Goal: Information Seeking & Learning: Learn about a topic

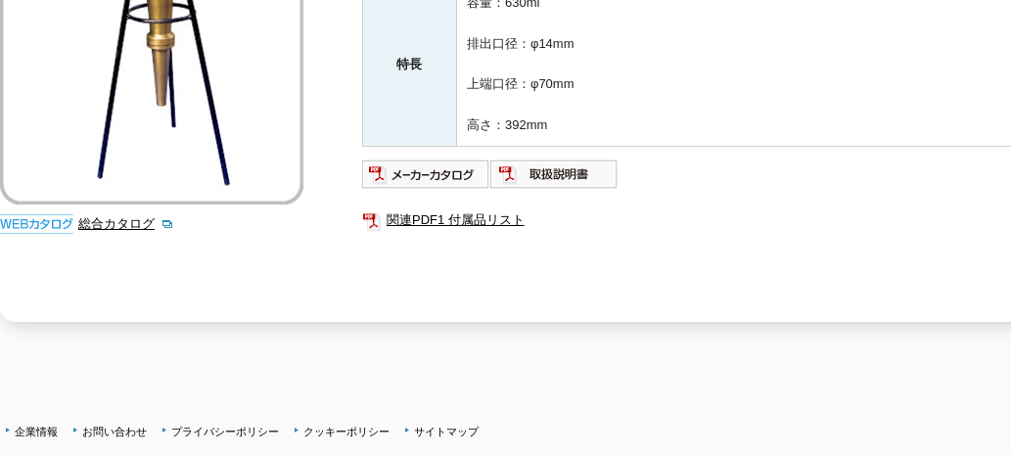
scroll to position [376, 0]
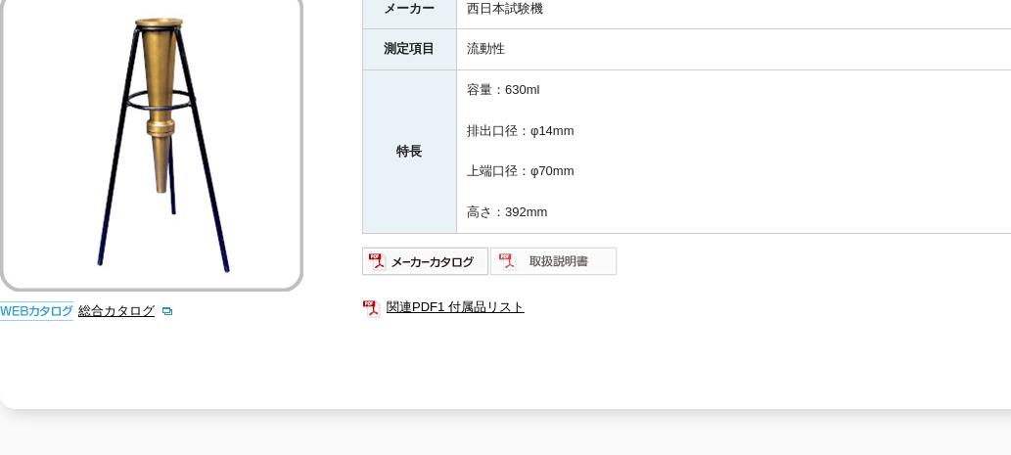
click at [510, 246] on img at bounding box center [554, 261] width 128 height 31
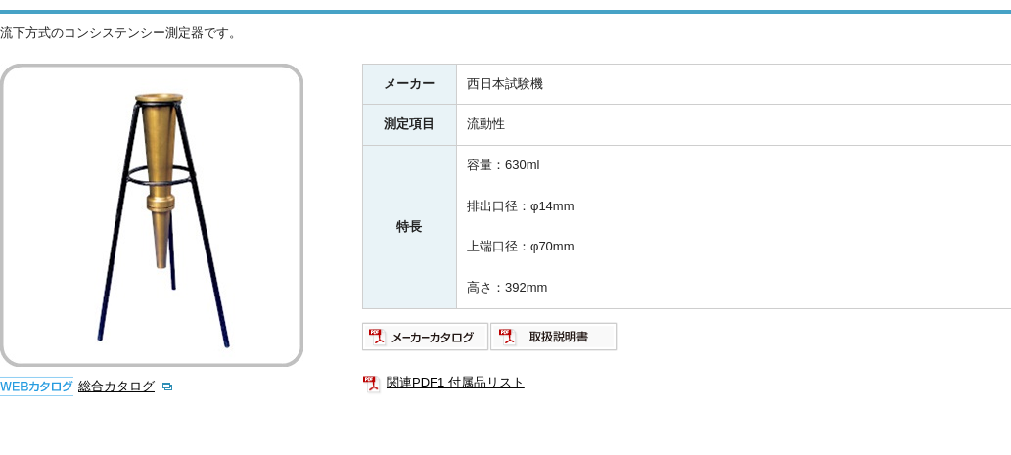
drag, startPoint x: 464, startPoint y: 65, endPoint x: 592, endPoint y: 270, distance: 242.1
click at [592, 270] on tbody "メーカー 西日本試験機 測定項目 流動性 特長 容量：630ml 排出口径：φ14mm 上端口径：φ70mm 高さ：392mm" at bounding box center [754, 186] width 782 height 245
click at [592, 270] on td "容量：630ml 排出口径：φ14mm 上端口径：φ70mm 高さ：392mm" at bounding box center [801, 227] width 688 height 163
click at [448, 321] on img at bounding box center [426, 336] width 128 height 31
click at [479, 105] on td "流動性" at bounding box center [801, 125] width 688 height 41
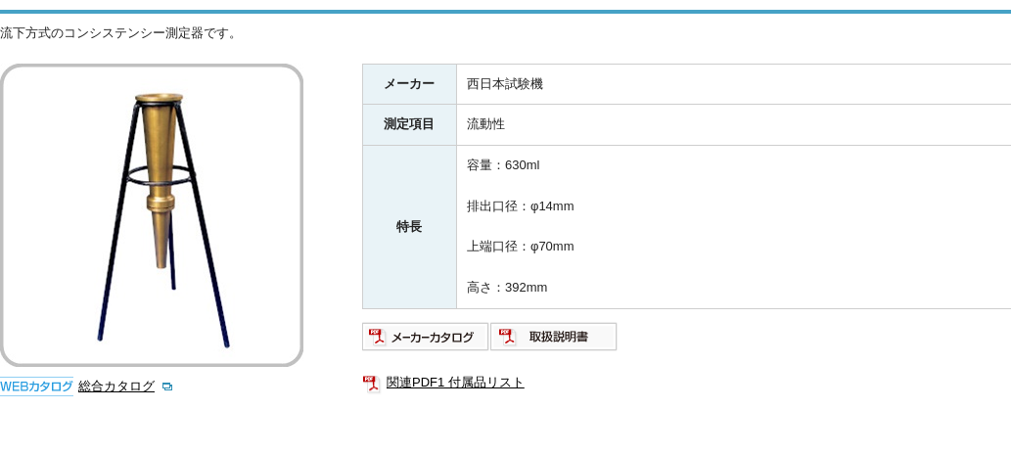
click at [476, 105] on td "流動性" at bounding box center [801, 125] width 688 height 41
drag, startPoint x: 466, startPoint y: 71, endPoint x: 517, endPoint y: 102, distance: 59.2
click at [517, 102] on tbody "メーカー 西日本試験機 測定項目 流動性 特長 容量：630ml 排出口径：φ14mm 上端口径：φ70mm 高さ：392mm" at bounding box center [754, 186] width 782 height 245
click at [517, 105] on td "流動性" at bounding box center [801, 125] width 688 height 41
drag, startPoint x: 463, startPoint y: 113, endPoint x: 505, endPoint y: 113, distance: 42.1
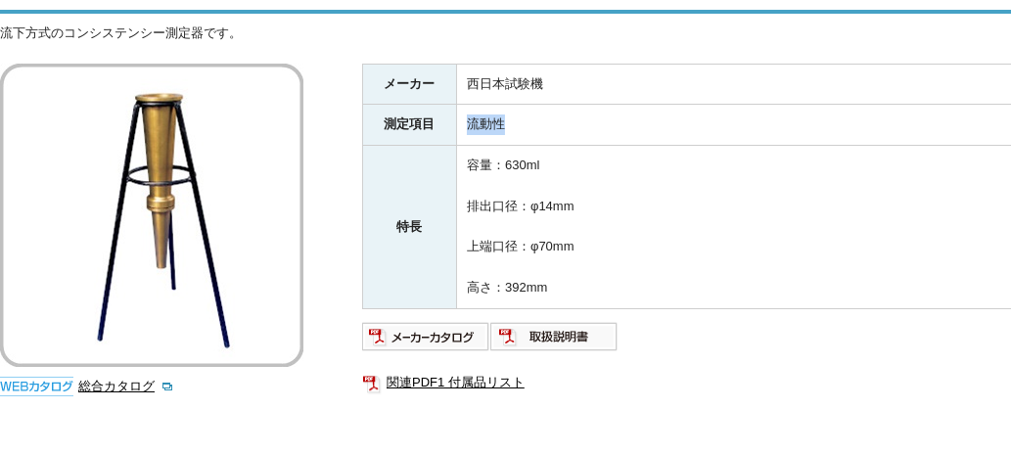
click at [505, 113] on td "流動性" at bounding box center [801, 125] width 688 height 41
drag, startPoint x: 466, startPoint y: 70, endPoint x: 520, endPoint y: 105, distance: 64.6
click at [520, 105] on tbody "メーカー 西日本試験機 測定項目 流動性 特長 容量：630ml 排出口径：φ14mm 上端口径：φ70mm 高さ：392mm" at bounding box center [754, 186] width 782 height 245
click at [519, 105] on td "流動性" at bounding box center [801, 125] width 688 height 41
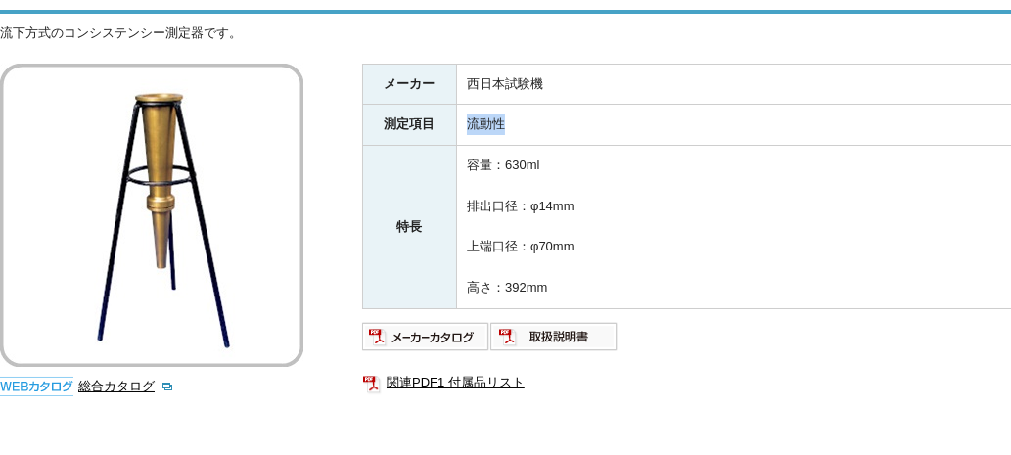
drag, startPoint x: 469, startPoint y: 111, endPoint x: 501, endPoint y: 113, distance: 32.4
click at [501, 113] on td "流動性" at bounding box center [801, 125] width 688 height 41
drag, startPoint x: 466, startPoint y: 67, endPoint x: 499, endPoint y: 100, distance: 47.0
click at [499, 100] on tbody "メーカー 西日本試験機 測定項目 流動性 特長 容量：630ml 排出口径：φ14mm 上端口径：φ70mm 高さ：392mm" at bounding box center [754, 186] width 782 height 245
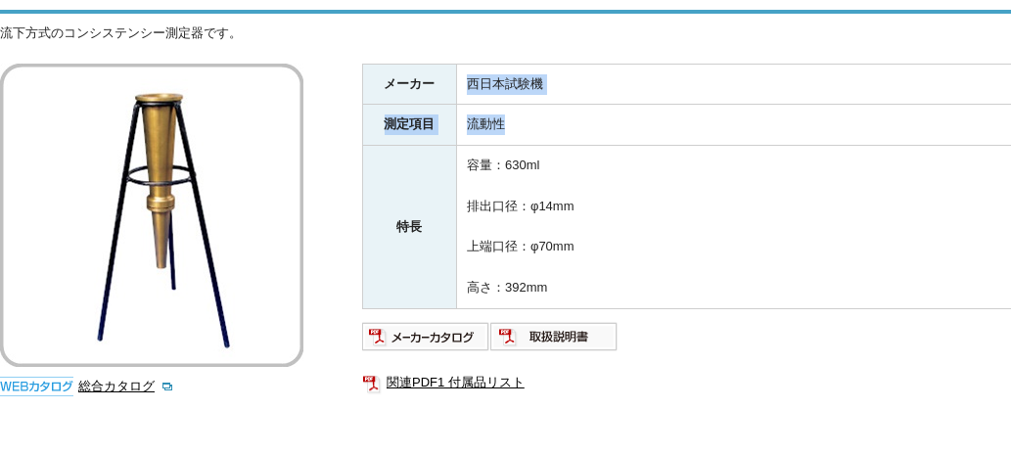
click at [499, 105] on td "流動性" at bounding box center [801, 125] width 688 height 41
drag, startPoint x: 469, startPoint y: 101, endPoint x: 502, endPoint y: 104, distance: 33.4
click at [502, 105] on td "流動性" at bounding box center [801, 125] width 688 height 41
drag, startPoint x: 502, startPoint y: 104, endPoint x: 475, endPoint y: 69, distance: 43.2
click at [475, 69] on td "西日本試験機" at bounding box center [801, 84] width 688 height 41
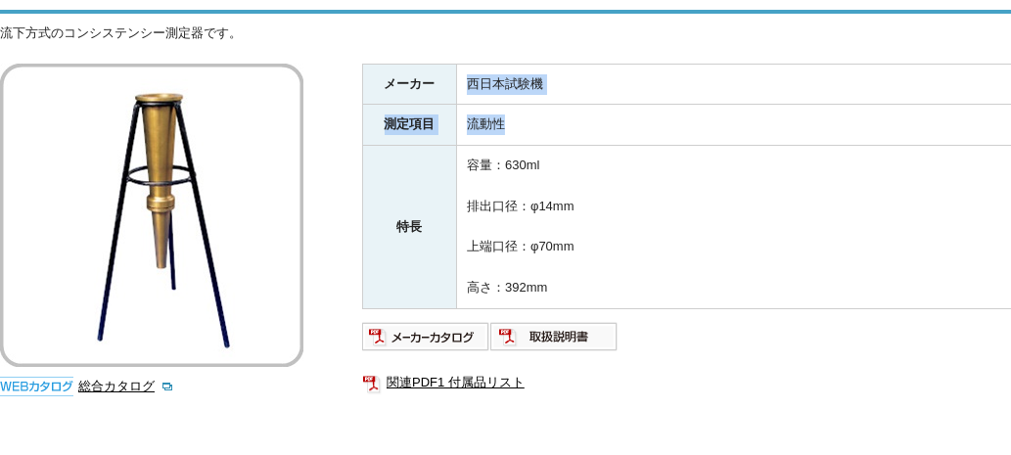
drag, startPoint x: 471, startPoint y: 67, endPoint x: 516, endPoint y: 101, distance: 56.5
click at [516, 101] on tbody "メーカー 西日本試験機 測定項目 流動性 特長 容量：630ml 排出口径：φ14mm 上端口径：φ70mm 高さ：392mm" at bounding box center [754, 186] width 782 height 245
click at [516, 105] on td "流動性" at bounding box center [801, 125] width 688 height 41
drag, startPoint x: 471, startPoint y: 108, endPoint x: 573, endPoint y: 270, distance: 192.2
click at [573, 270] on tbody "メーカー 西日本試験機 測定項目 流動性 特長 容量：630ml 排出口径：φ14mm 上端口径：φ70mm 高さ：392mm" at bounding box center [754, 186] width 782 height 245
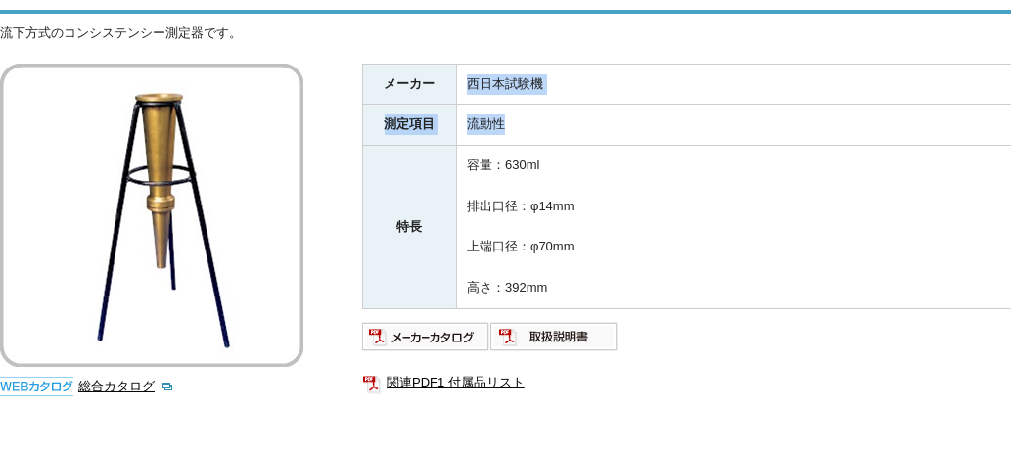
click at [571, 264] on td "容量：630ml 排出口径：φ14mm 上端口径：φ70mm 高さ：392mm" at bounding box center [801, 227] width 688 height 163
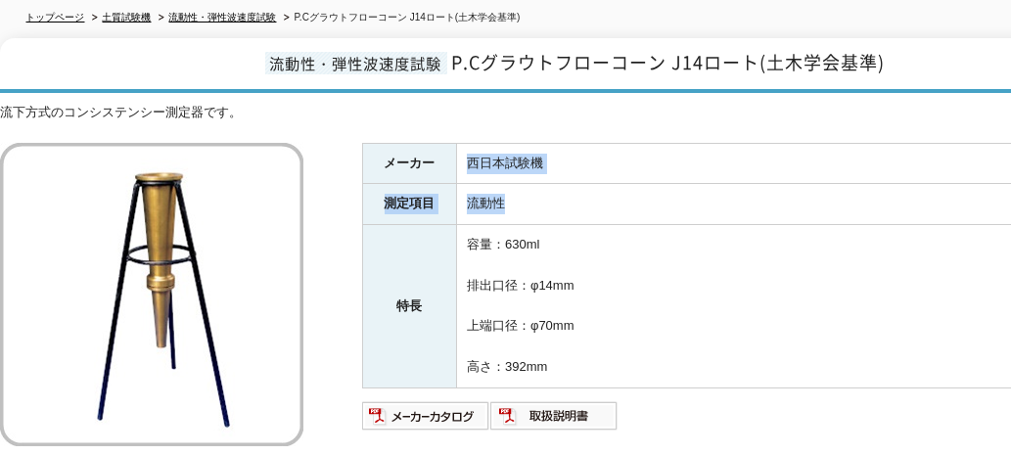
scroll to position [150, 0]
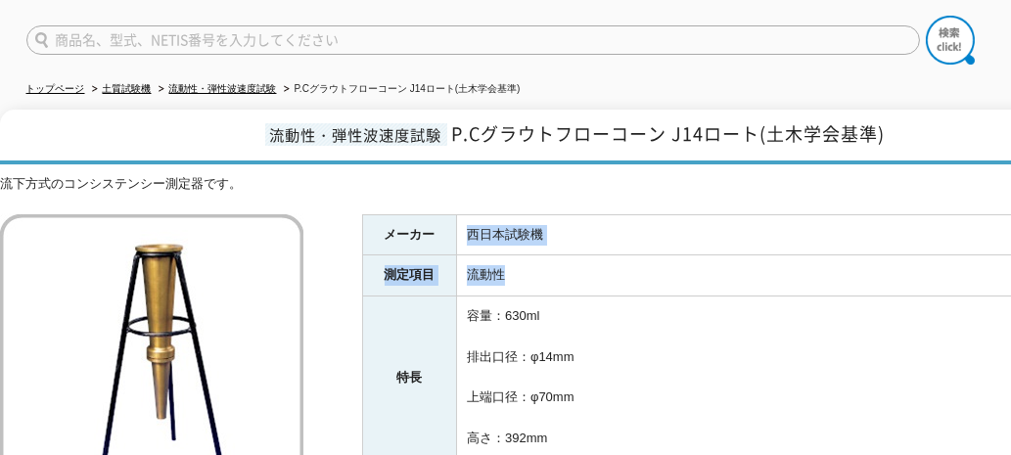
click at [527, 255] on td "流動性" at bounding box center [801, 275] width 688 height 41
drag, startPoint x: 470, startPoint y: 212, endPoint x: 542, endPoint y: 224, distance: 73.3
click at [542, 224] on td "西日本試験機" at bounding box center [801, 234] width 688 height 41
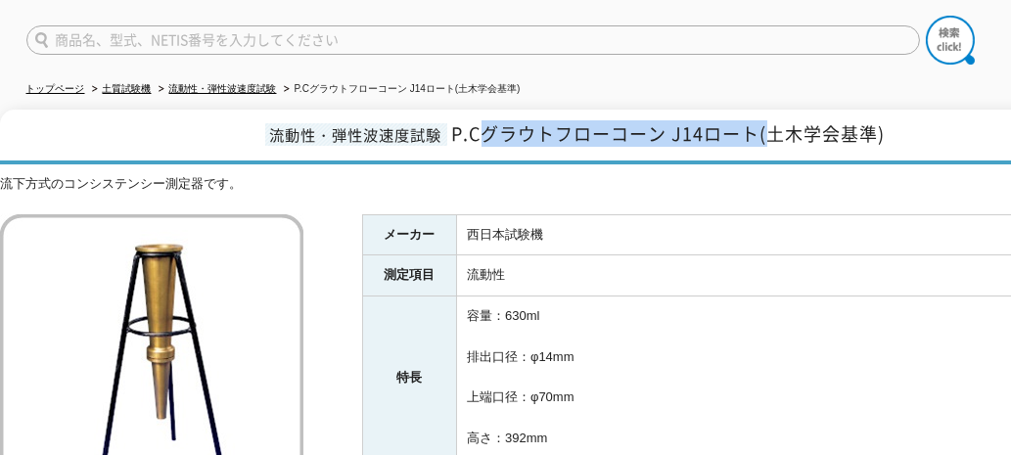
drag, startPoint x: 479, startPoint y: 116, endPoint x: 765, endPoint y: 123, distance: 285.7
click at [765, 123] on span "P.Cグラウトフローコーン J14ロート(土木学会基準)" at bounding box center [668, 133] width 433 height 26
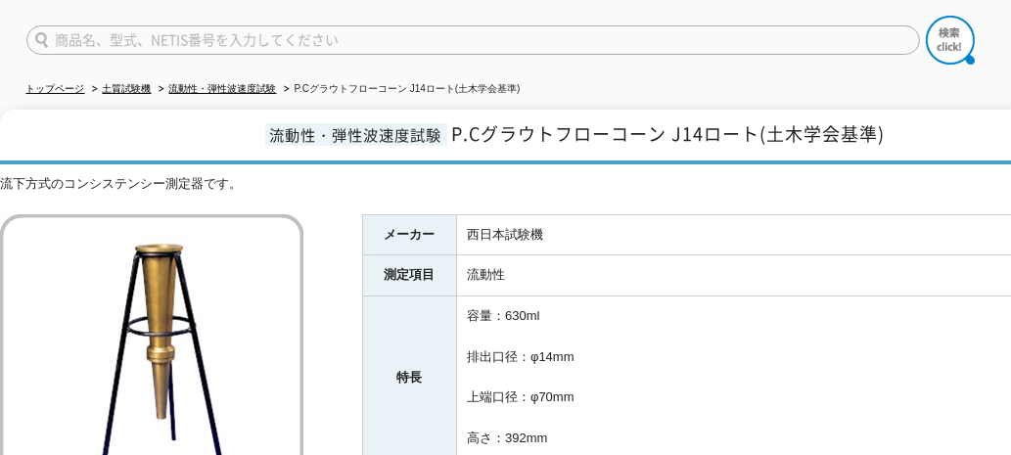
scroll to position [225, 0]
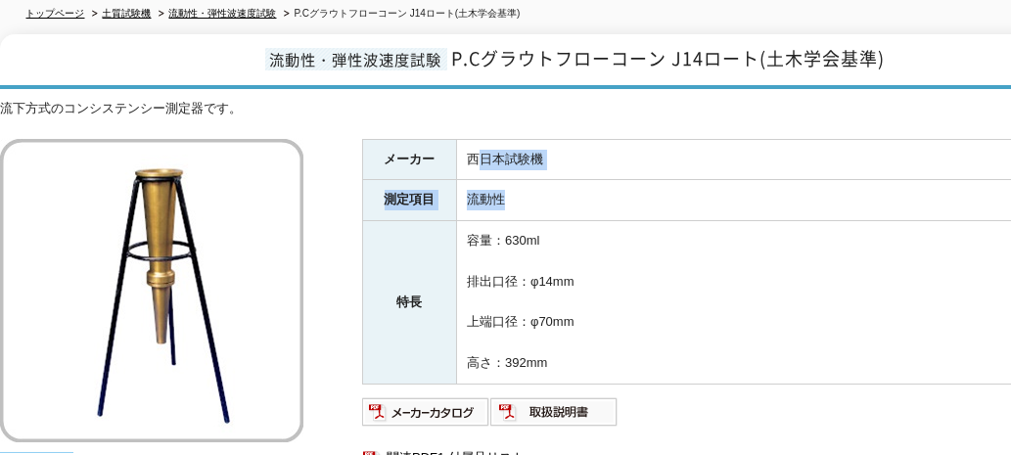
drag, startPoint x: 475, startPoint y: 142, endPoint x: 527, endPoint y: 182, distance: 65.6
click at [527, 182] on tbody "メーカー 西日本試験機 測定項目 流動性 特長 容量：630ml 排出口径：φ14mm 上端口径：φ70mm 高さ：392mm" at bounding box center [754, 261] width 782 height 245
click at [527, 182] on td "流動性" at bounding box center [801, 200] width 688 height 41
drag, startPoint x: 471, startPoint y: 149, endPoint x: 538, endPoint y: 215, distance: 94.8
click at [538, 215] on tbody "メーカー 西日本試験機 測定項目 流動性 特長 容量：630ml 排出口径：φ14mm 上端口径：φ70mm 高さ：392mm" at bounding box center [754, 261] width 782 height 245
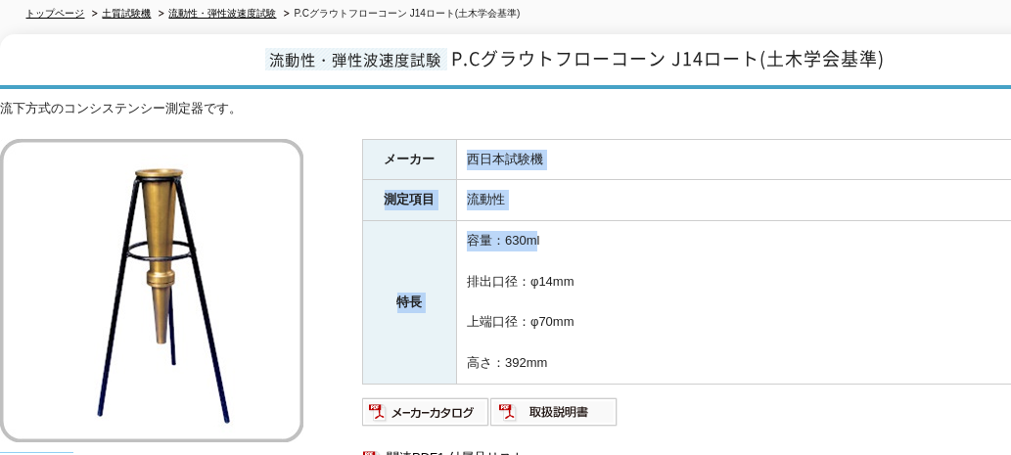
click at [538, 221] on td "容量：630ml 排出口径：φ14mm 上端口径：φ70mm 高さ：392mm" at bounding box center [801, 302] width 688 height 163
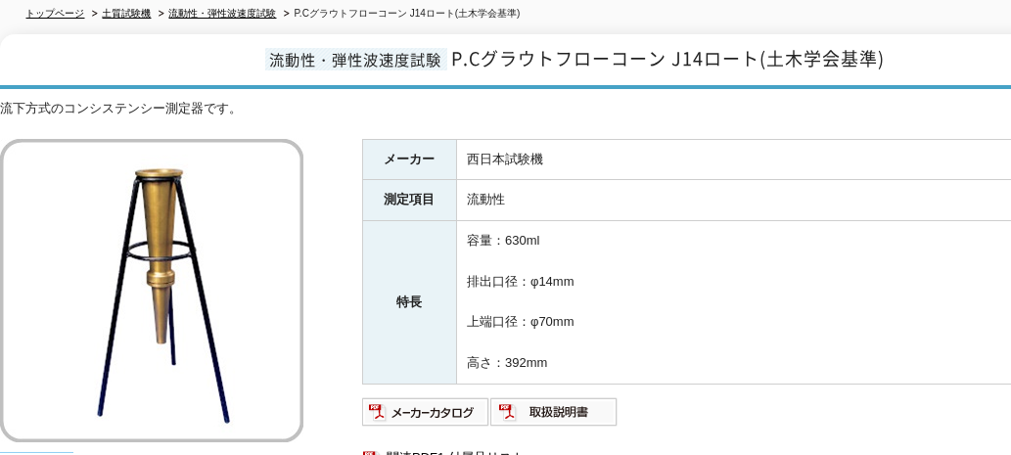
drag, startPoint x: 433, startPoint y: 189, endPoint x: 356, endPoint y: 182, distance: 77.6
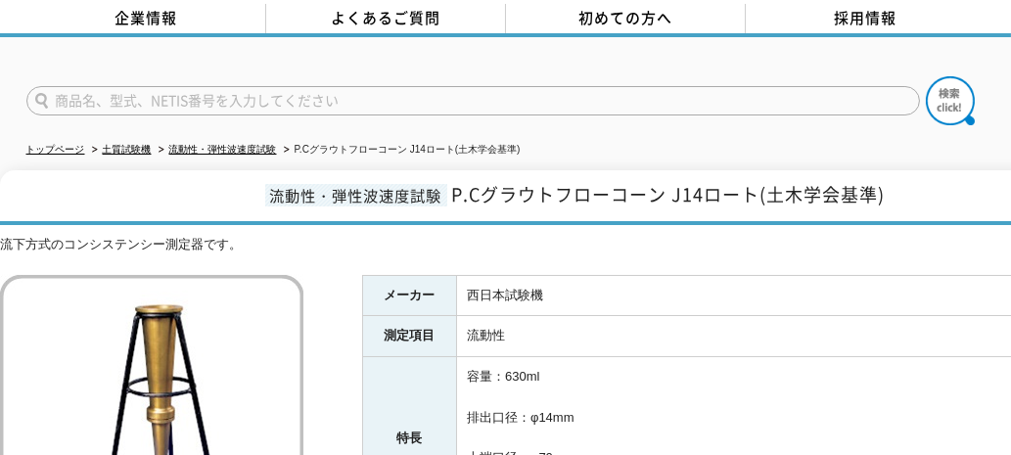
scroll to position [74, 0]
